Goal: Task Accomplishment & Management: Use online tool/utility

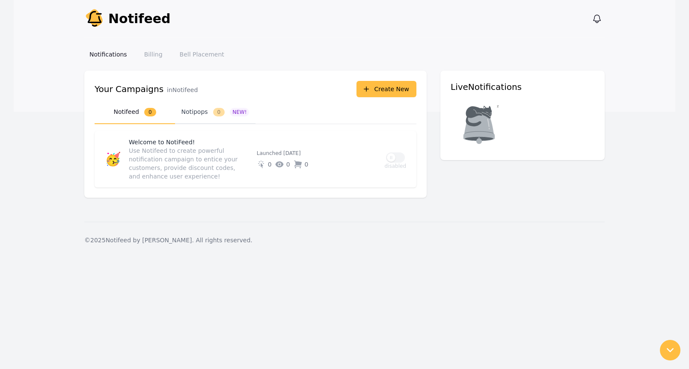
click at [198, 115] on button "Notipops 0 NEW!" at bounding box center [215, 113] width 80 height 24
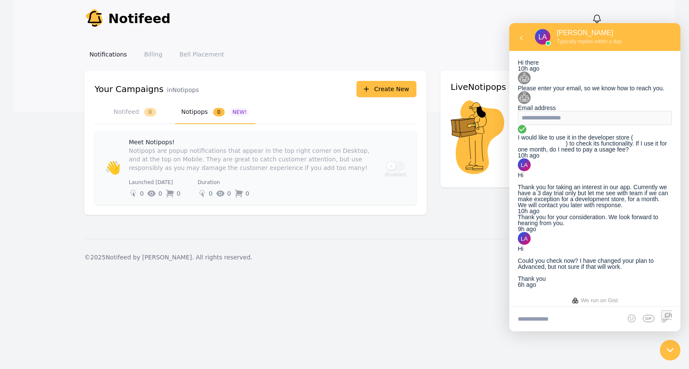
scroll to position [169, 0]
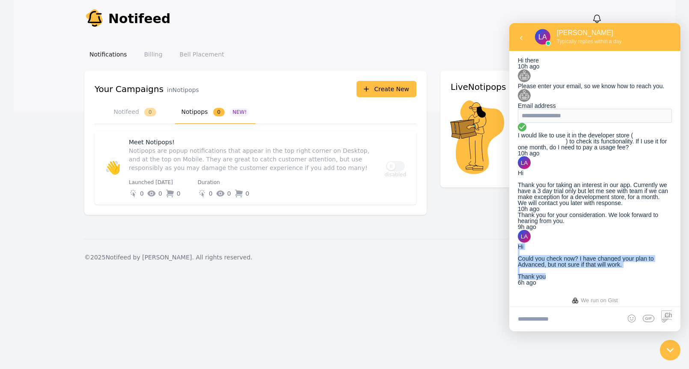
drag, startPoint x: 575, startPoint y: 267, endPoint x: 536, endPoint y: 214, distance: 65.5
click at [536, 243] on div "Hi Could you check now? I have changed your plan to Advanced, but not sure if t…" at bounding box center [594, 261] width 154 height 36
copy div "Hi Could you check now? I have changed your plan to Advanced, but not sure if t…"
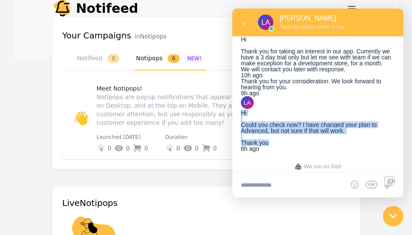
scroll to position [239, 0]
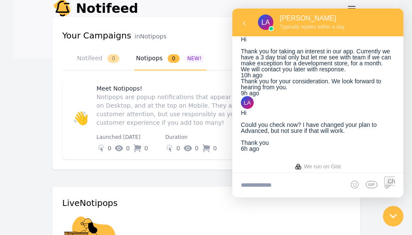
click at [297, 89] on div "Thank you for your consideration. We look forward to hearing from you." at bounding box center [318, 84] width 154 height 12
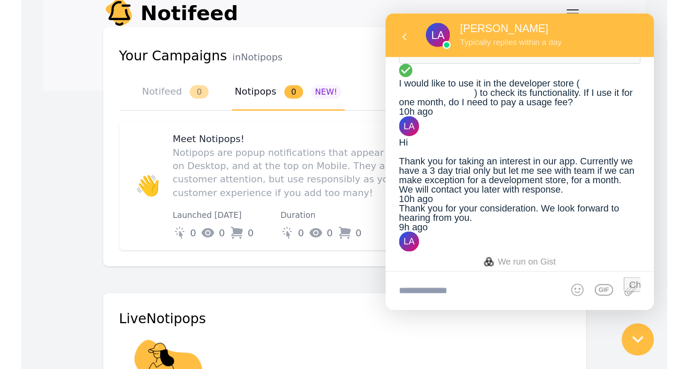
scroll to position [46, 0]
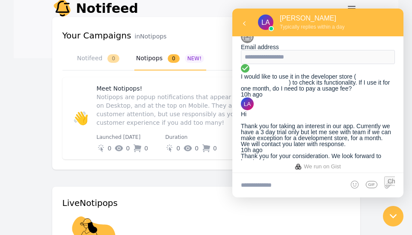
click at [249, 73] on icon at bounding box center [245, 68] width 9 height 9
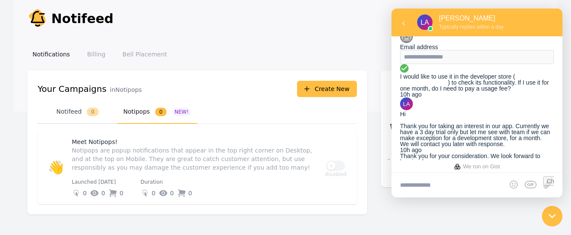
click at [69, 116] on button "Notifeed 0" at bounding box center [78, 113] width 80 height 24
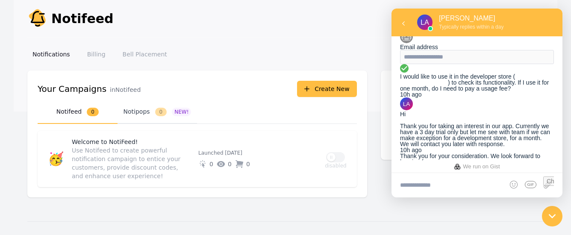
click at [157, 110] on span "0" at bounding box center [161, 112] width 12 height 9
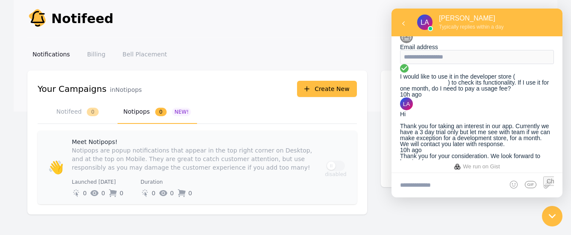
click at [143, 158] on p "Notipops are popup notifications that appear in the top right corner on Desktop…" at bounding box center [193, 159] width 243 height 26
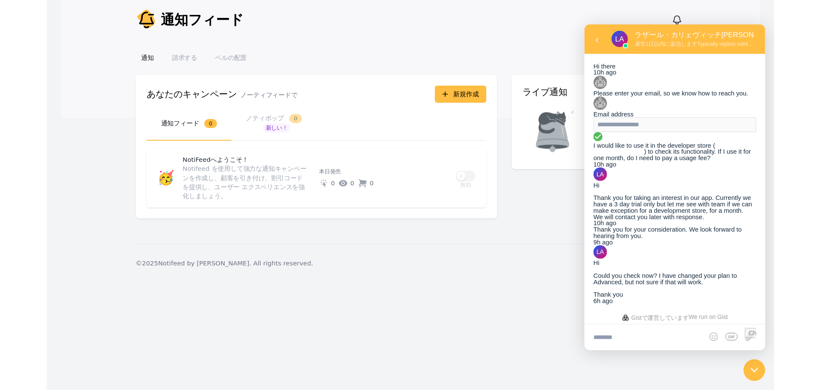
scroll to position [169, 0]
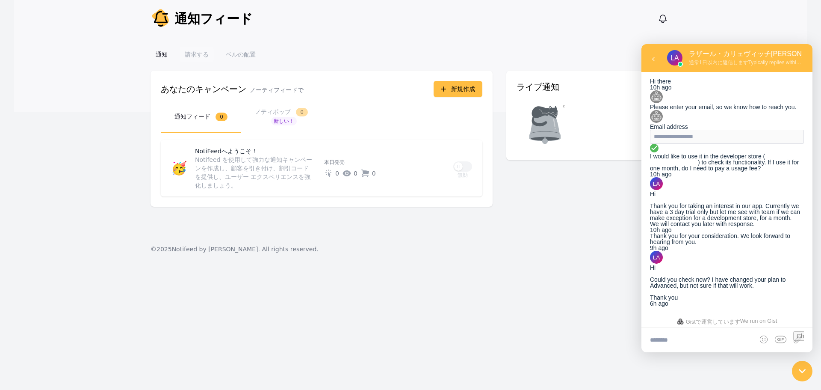
click at [196, 58] on link "請求する" at bounding box center [197, 54] width 34 height 15
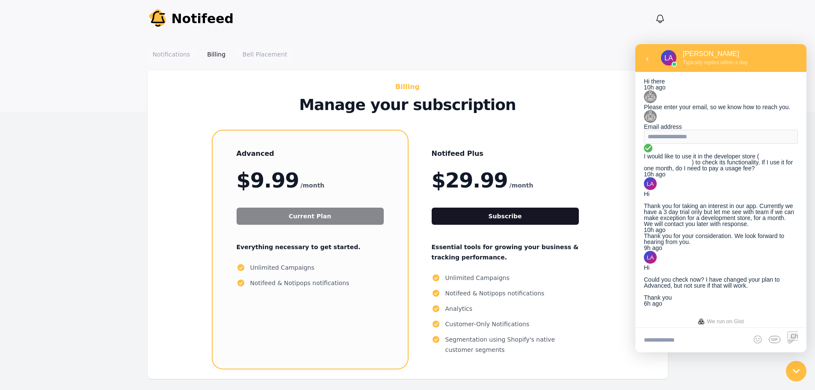
drag, startPoint x: 166, startPoint y: 57, endPoint x: 174, endPoint y: 57, distance: 9.0
click at [166, 57] on link "Notifications" at bounding box center [172, 54] width 48 height 15
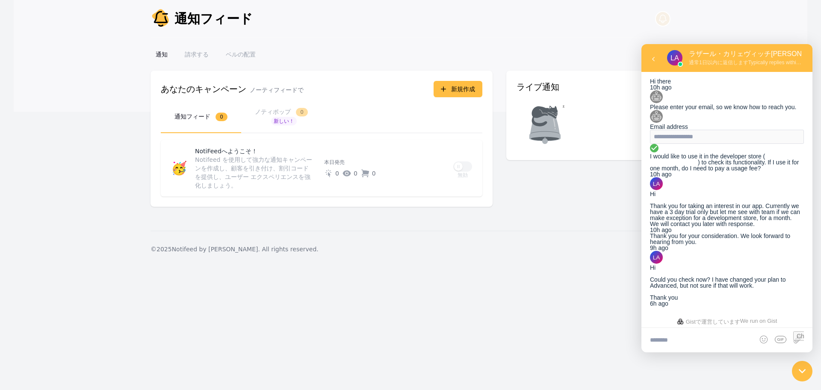
click at [669, 18] on button "通知を表示" at bounding box center [663, 19] width 14 height 14
click at [468, 86] on font "新規作成" at bounding box center [463, 89] width 24 height 7
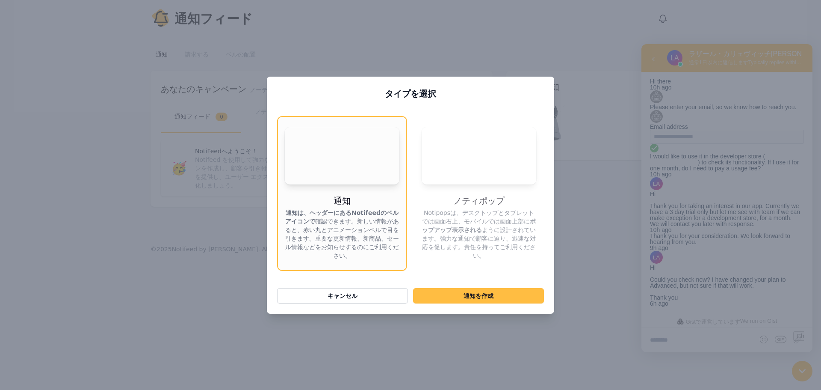
click at [328, 160] on video "お使いのブラウザはビデオタグをサポートしていません。" at bounding box center [342, 155] width 115 height 57
click at [482, 165] on video "お使いのブラウザはビデオタグをサポートしていません。" at bounding box center [479, 155] width 115 height 57
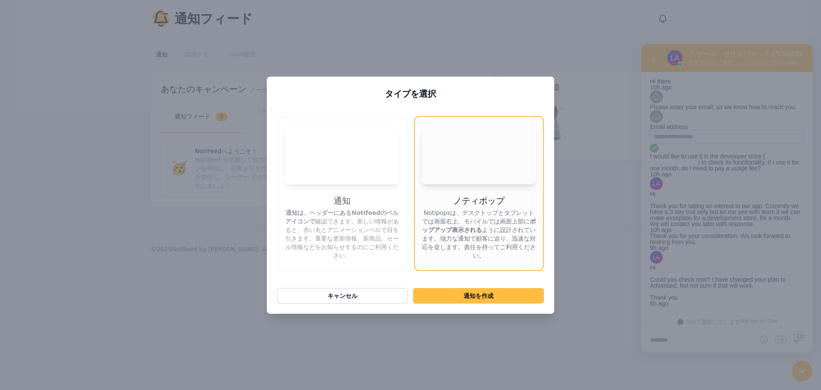
click at [355, 156] on video "お使いのブラウザはビデオタグをサポートしていません。" at bounding box center [342, 155] width 115 height 57
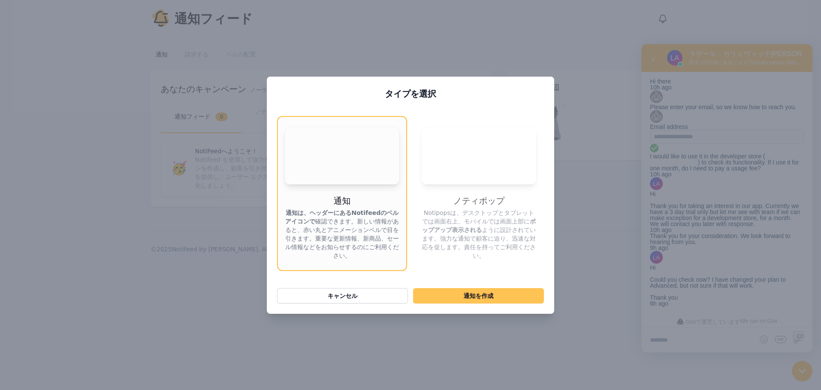
click at [463, 293] on button "通知 を作成" at bounding box center [478, 295] width 131 height 15
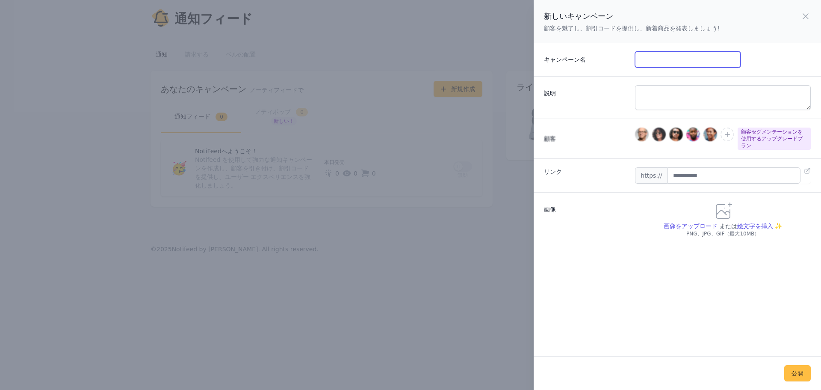
drag, startPoint x: 673, startPoint y: 57, endPoint x: 678, endPoint y: 58, distance: 5.2
click at [675, 58] on input "キャンペーン名" at bounding box center [687, 59] width 105 height 16
type input "**********"
click at [706, 100] on textarea "説明" at bounding box center [723, 97] width 176 height 25
click at [726, 137] on icon "button" at bounding box center [727, 134] width 9 height 9
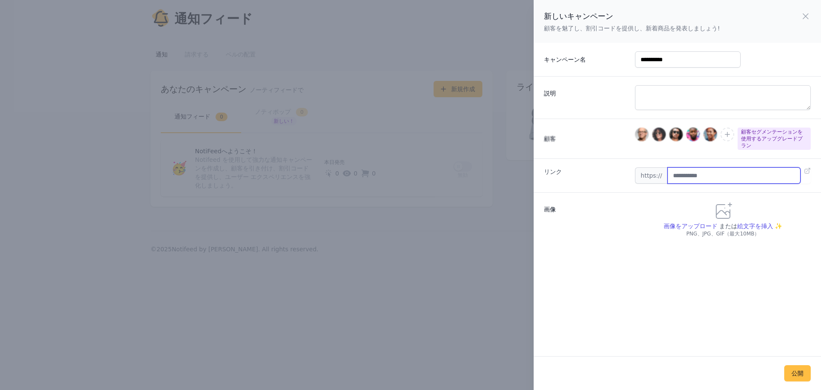
click at [698, 176] on input "text" at bounding box center [734, 175] width 133 height 16
paste input "**********"
drag, startPoint x: 712, startPoint y: 168, endPoint x: 624, endPoint y: 168, distance: 87.7
click at [624, 168] on div "**********" at bounding box center [677, 175] width 287 height 34
type input "**********"
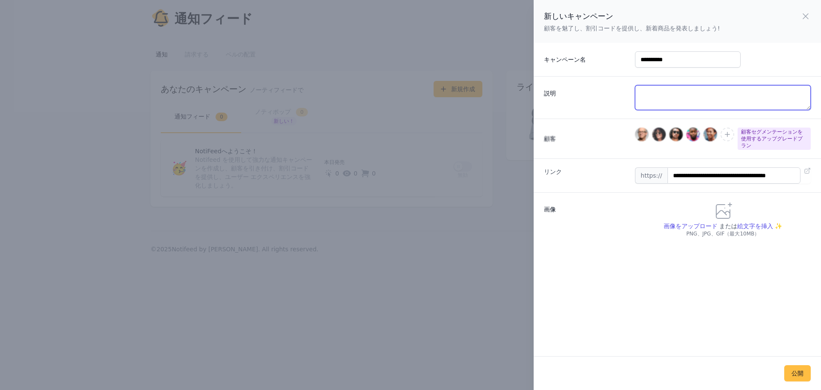
click at [661, 95] on textarea "説明" at bounding box center [723, 97] width 176 height 25
type textarea "**********"
click at [716, 205] on icon at bounding box center [723, 211] width 21 height 21
click at [685, 222] on font "画像をアップロード" at bounding box center [691, 225] width 54 height 7
click at [685, 230] on input "画像をアップロード" at bounding box center [690, 230] width 54 height 0
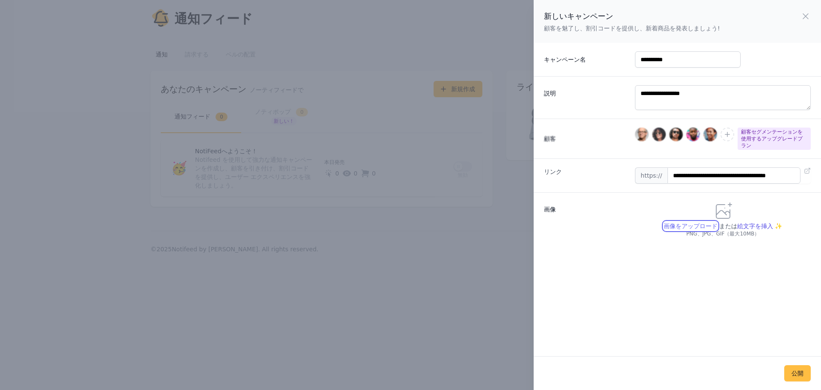
type input "**********"
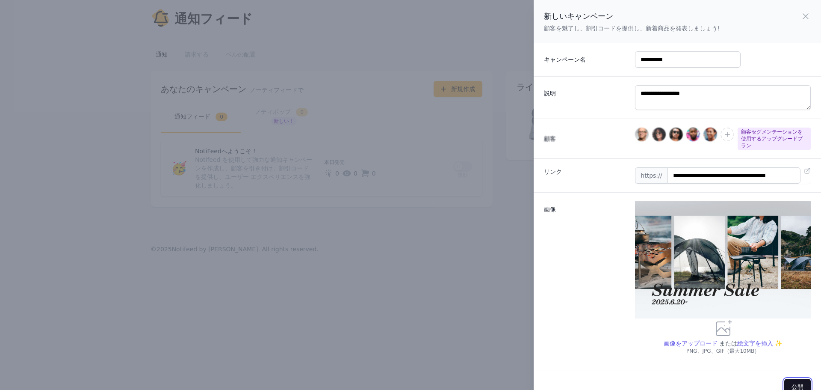
click at [792, 383] on font "公開" at bounding box center [798, 386] width 12 height 7
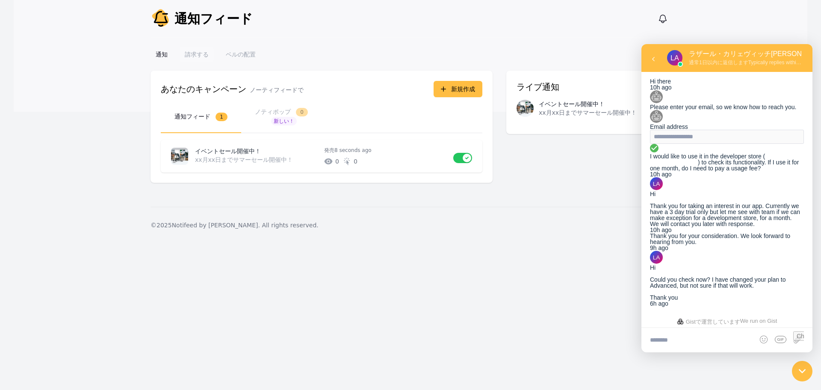
click at [198, 57] on font "請求する" at bounding box center [197, 54] width 24 height 7
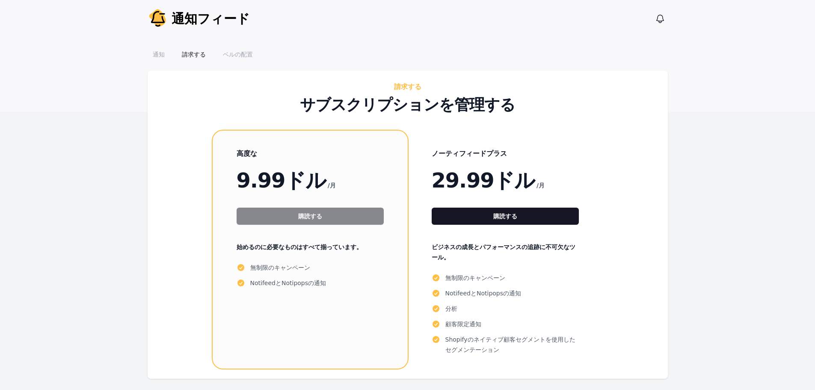
click at [259, 57] on nav "通知 請求する ベルの配置" at bounding box center [319, 54] width 342 height 15
click at [233, 54] on font "ベルの配置" at bounding box center [238, 54] width 30 height 7
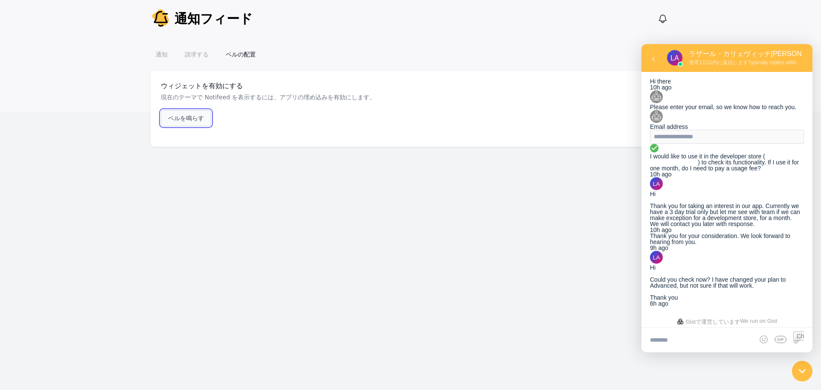
click at [194, 120] on font "ベルを鳴らす" at bounding box center [186, 118] width 36 height 7
click at [192, 117] on font "ベルを鳴らす" at bounding box center [186, 118] width 36 height 7
drag, startPoint x: 194, startPoint y: 52, endPoint x: 181, endPoint y: 54, distance: 13.0
click at [194, 52] on font "請求する" at bounding box center [197, 54] width 24 height 7
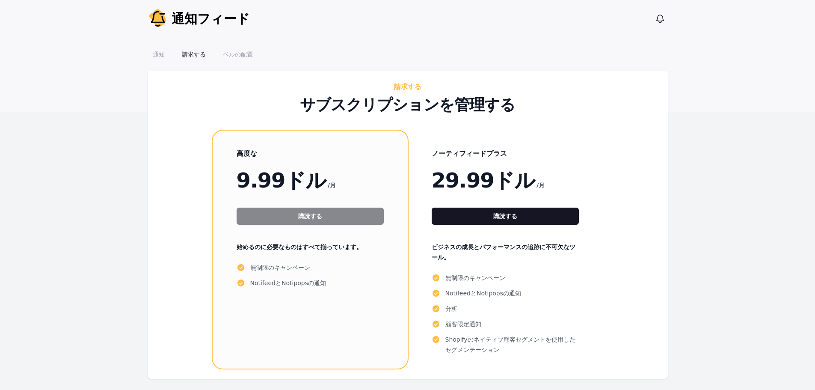
click at [161, 55] on link "通知" at bounding box center [159, 54] width 22 height 15
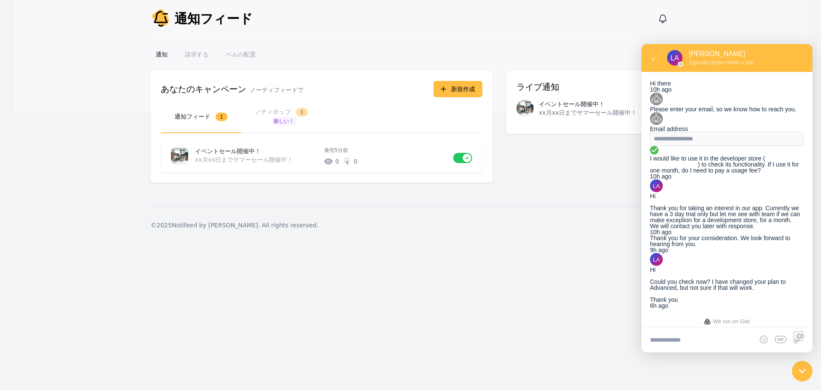
scroll to position [169, 0]
click at [665, 20] on icon "button" at bounding box center [663, 19] width 10 height 10
click at [384, 47] on nav "通知 請求する ベルの配置" at bounding box center [322, 54] width 342 height 15
click at [571, 110] on font "xx月xx日までサマーセール開催中！" at bounding box center [588, 112] width 98 height 7
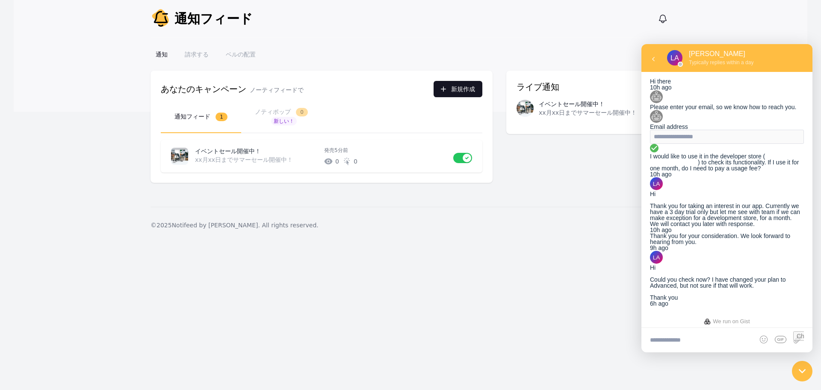
click at [457, 92] on font "新規作成" at bounding box center [463, 89] width 24 height 7
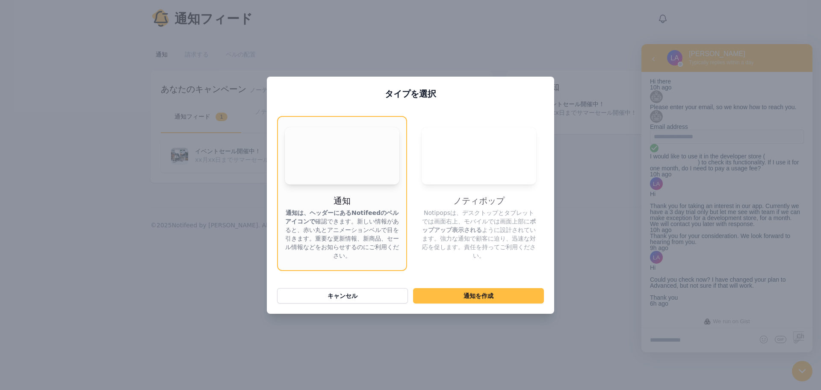
click at [457, 340] on div "タイプを選択 お使いのブラウザはビデオタグをサポートしていません。 通知 通知は、ヘッダーにあるNotifeedのベルアイコンで 確認できます 。新しい情報が…" at bounding box center [410, 195] width 821 height 390
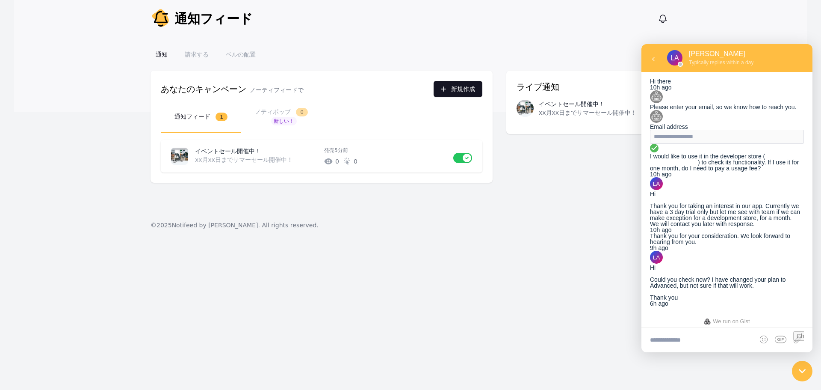
click at [448, 91] on button "新規作成" at bounding box center [458, 89] width 49 height 16
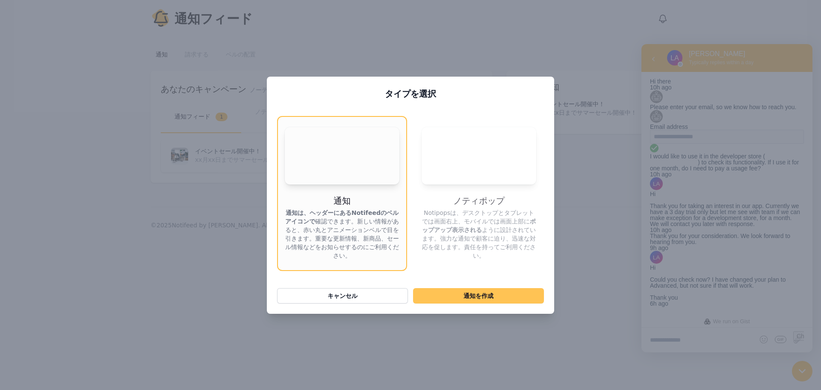
click at [470, 299] on font "通知" at bounding box center [470, 295] width 12 height 7
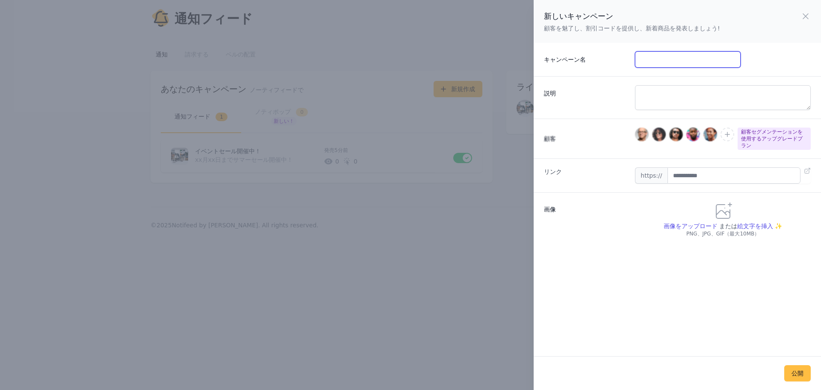
click at [683, 60] on input "キャンペーン名" at bounding box center [687, 59] width 105 height 16
click at [665, 96] on textarea "説明" at bounding box center [723, 97] width 176 height 25
drag, startPoint x: 689, startPoint y: 166, endPoint x: 692, endPoint y: 168, distance: 4.4
click at [689, 167] on input "text" at bounding box center [734, 175] width 133 height 16
paste input "**********"
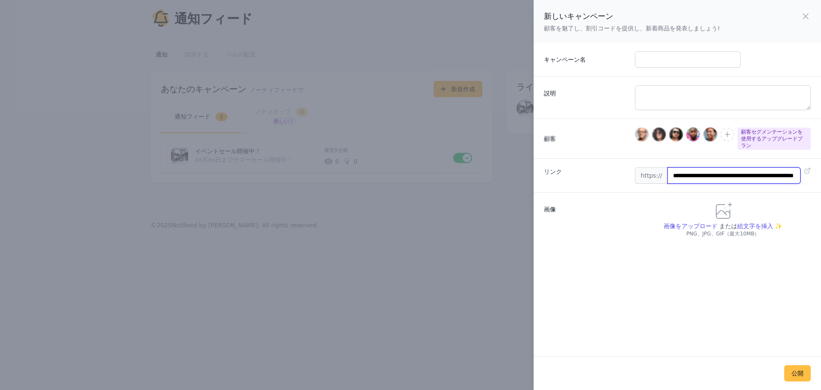
scroll to position [0, 38]
type input "**********"
click at [661, 63] on input "キャンペーン名" at bounding box center [687, 59] width 105 height 16
click at [657, 59] on input "******" at bounding box center [687, 59] width 105 height 16
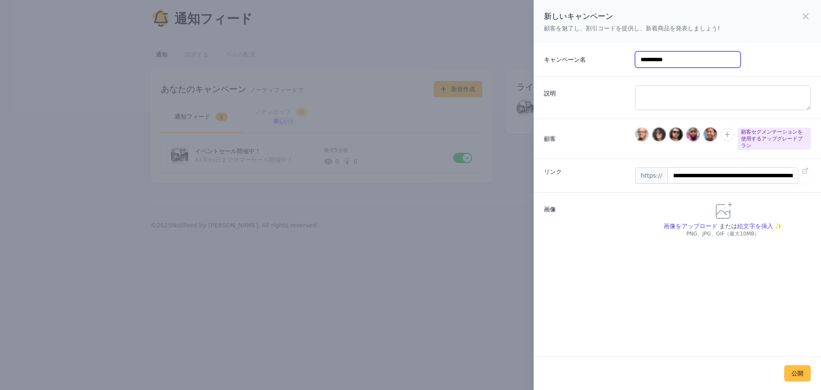
type input "**********"
click at [660, 99] on textarea "説明" at bounding box center [723, 97] width 176 height 25
paste textarea "**********"
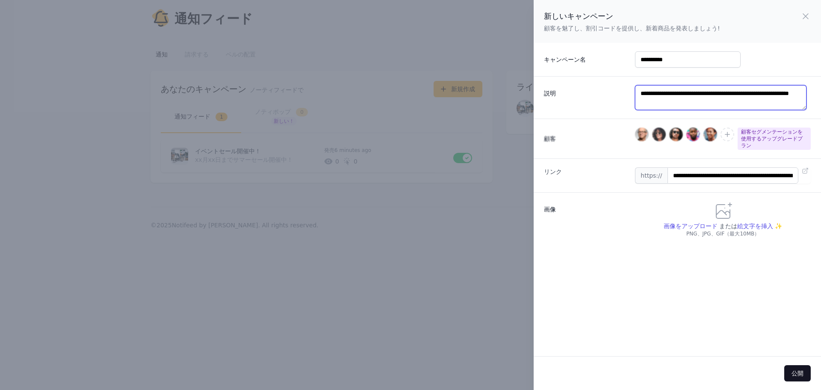
type textarea "**********"
drag, startPoint x: 788, startPoint y: 372, endPoint x: 767, endPoint y: 335, distance: 42.9
click at [792, 372] on font "公開" at bounding box center [798, 373] width 12 height 7
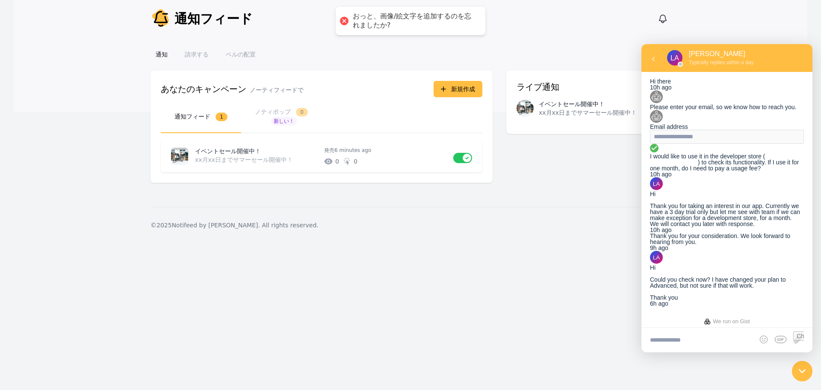
click at [410, 6] on div "通知 通知フィード 通知を表示 メインメニューを開く" at bounding box center [411, 19] width 520 height 38
click at [370, 9] on div "おっと、画像/絵文字を追加するのを忘れましたか?" at bounding box center [411, 21] width 150 height 28
click at [387, 33] on div "おっと、画像/絵文字を追加するのを忘れましたか?" at bounding box center [411, 21] width 150 height 28
click at [464, 92] on font "新規作成" at bounding box center [463, 89] width 24 height 7
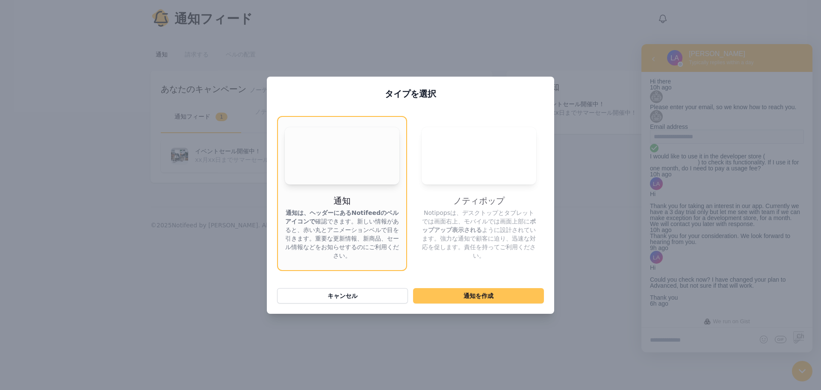
click at [480, 296] on font "通知 を作成" at bounding box center [479, 295] width 30 height 9
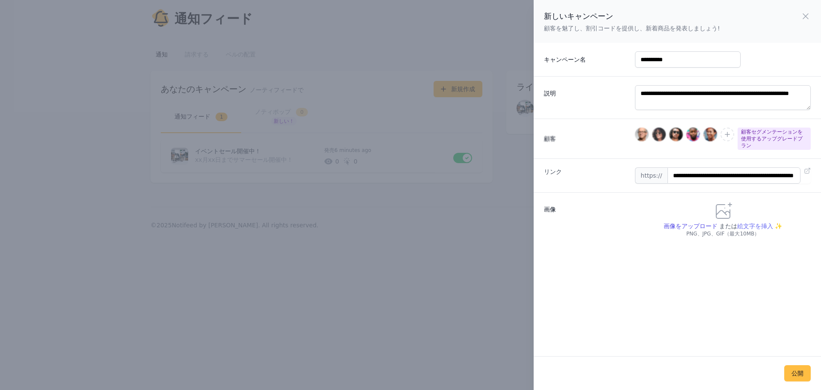
click at [740, 222] on font "絵文字を挿入 ✨" at bounding box center [759, 225] width 45 height 7
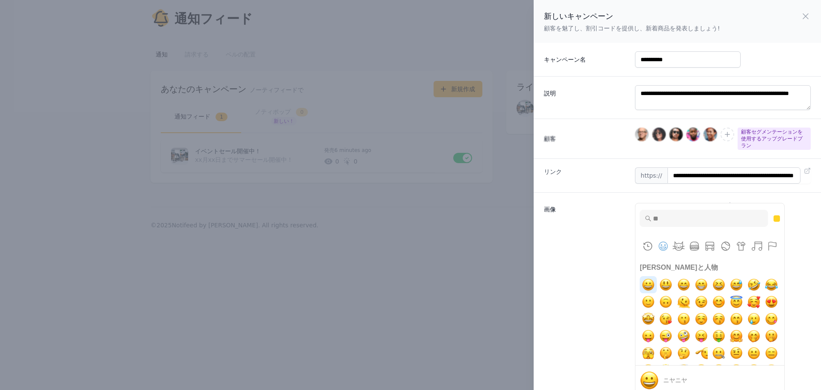
click at [646, 281] on img "ニヤニヤ" at bounding box center [648, 284] width 17 height 17
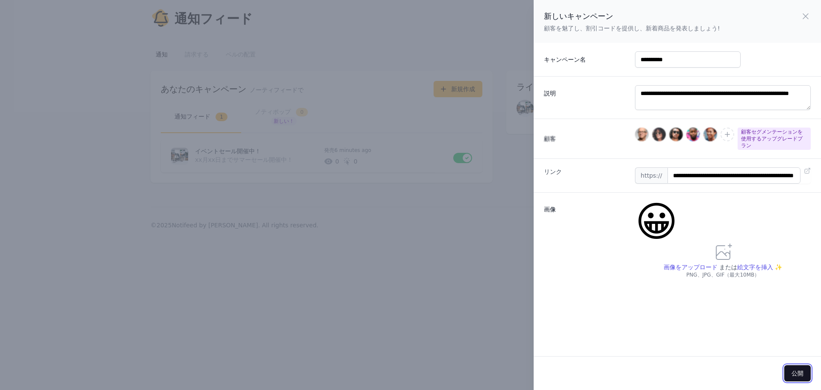
click at [792, 370] on font "公開" at bounding box center [798, 373] width 12 height 7
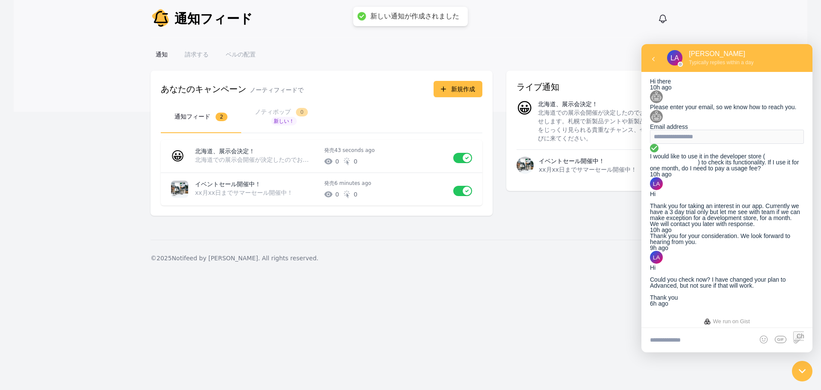
click at [466, 248] on div "© 2025 Notifeed by Criffel. All rights reserved." at bounding box center [411, 257] width 520 height 36
click at [528, 28] on div "通知 通知フィード 通知を表示 メインメニューを開く" at bounding box center [411, 19] width 520 height 38
click at [235, 55] on font "ベルの配置" at bounding box center [241, 54] width 30 height 7
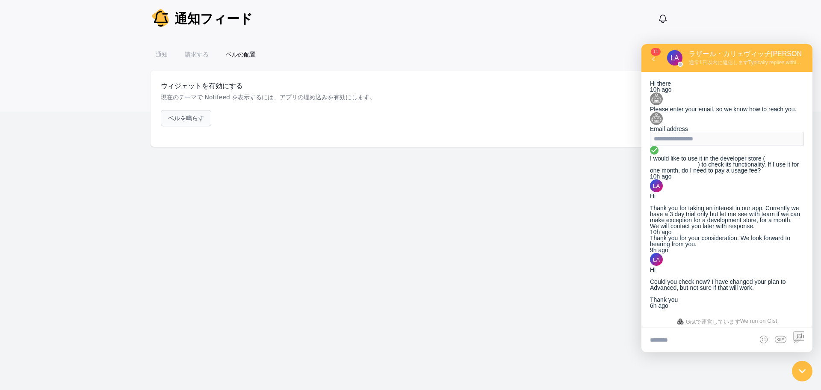
scroll to position [169, 0]
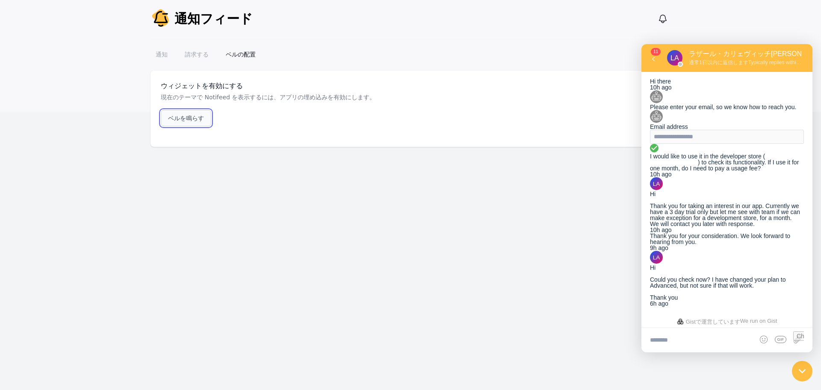
click at [189, 119] on font "ベルを鳴らす" at bounding box center [186, 118] width 36 height 7
click at [800, 340] on input "file" at bounding box center [797, 340] width 14 height 24
type input "**********"
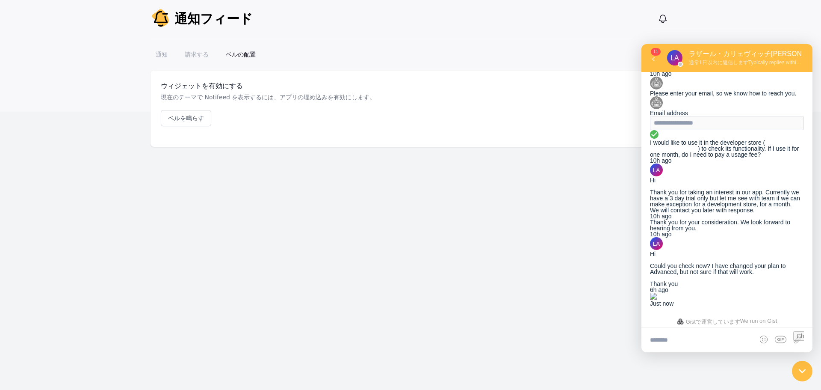
scroll to position [231, 0]
click at [674, 342] on textarea at bounding box center [726, 340] width 171 height 24
paste textarea "**********"
type textarea "**********"
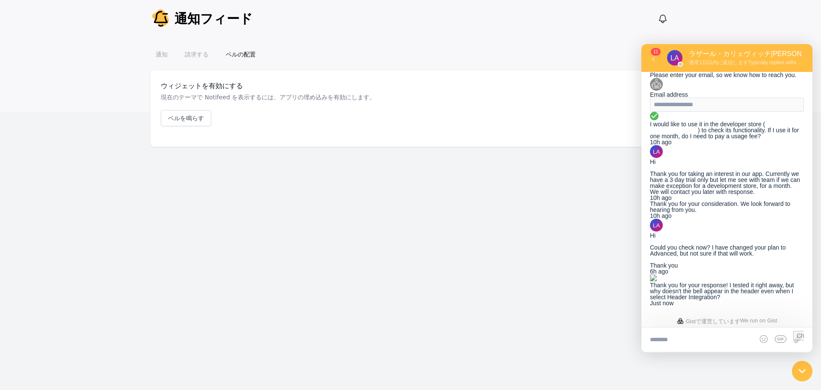
scroll to position [287, 0]
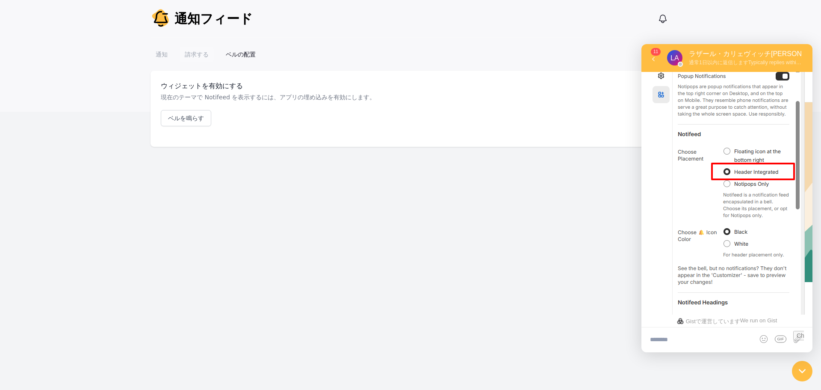
click at [201, 53] on font "請求する" at bounding box center [197, 54] width 24 height 7
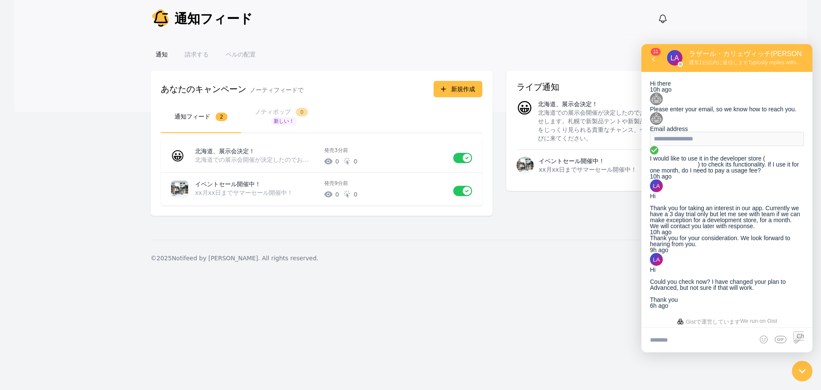
scroll to position [169, 0]
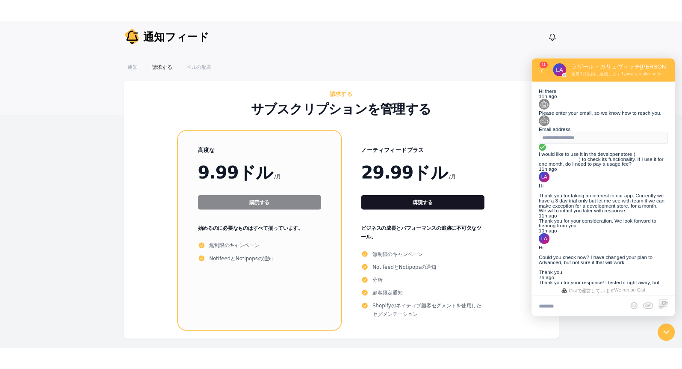
scroll to position [286, 0]
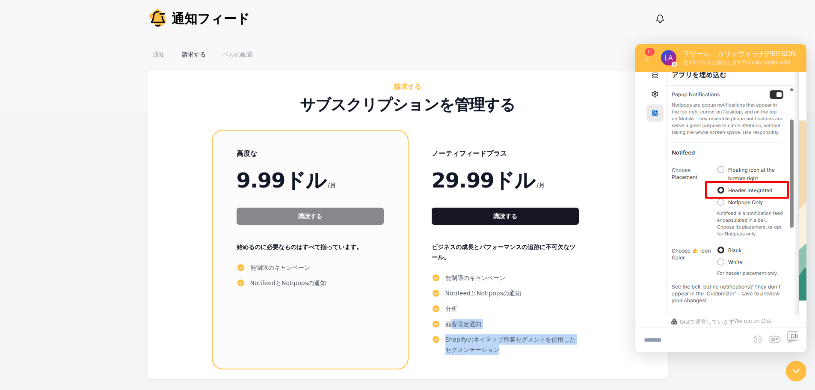
drag, startPoint x: 462, startPoint y: 343, endPoint x: 449, endPoint y: 308, distance: 36.7
click at [449, 308] on ul "無制限のキャンペーン NotifeedとNotipopsの通知 分析 顧客限定通知 Shopifyのネイティブ顧客セグメントを使用したセグメンテーション" at bounding box center [505, 313] width 147 height 82
click at [481, 342] on font "Shopifyのネイティブ顧客セグメントを使用したセグメンテーション" at bounding box center [511, 344] width 133 height 21
drag, startPoint x: 483, startPoint y: 343, endPoint x: 457, endPoint y: 284, distance: 64.1
click at [457, 284] on ul "無制限のキャンペーン NotifeedとNotipopsの通知 分析 顧客限定通知 Shopifyのネイティブ顧客セグメントを使用したセグメンテーション" at bounding box center [505, 313] width 147 height 82
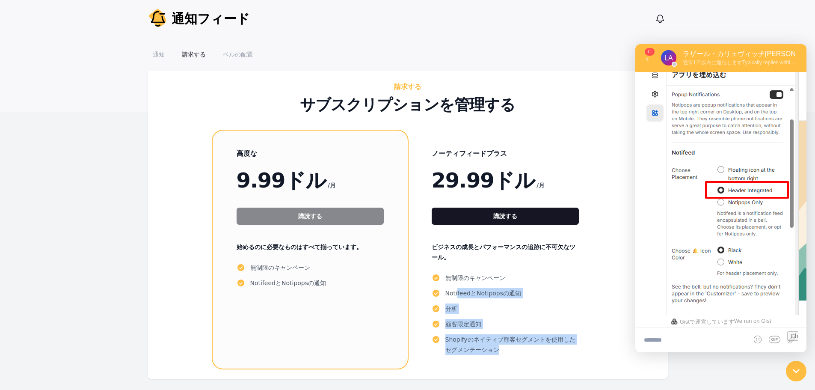
click at [466, 319] on font "顧客限定通知" at bounding box center [463, 324] width 36 height 10
